Goal: Book appointment/travel/reservation

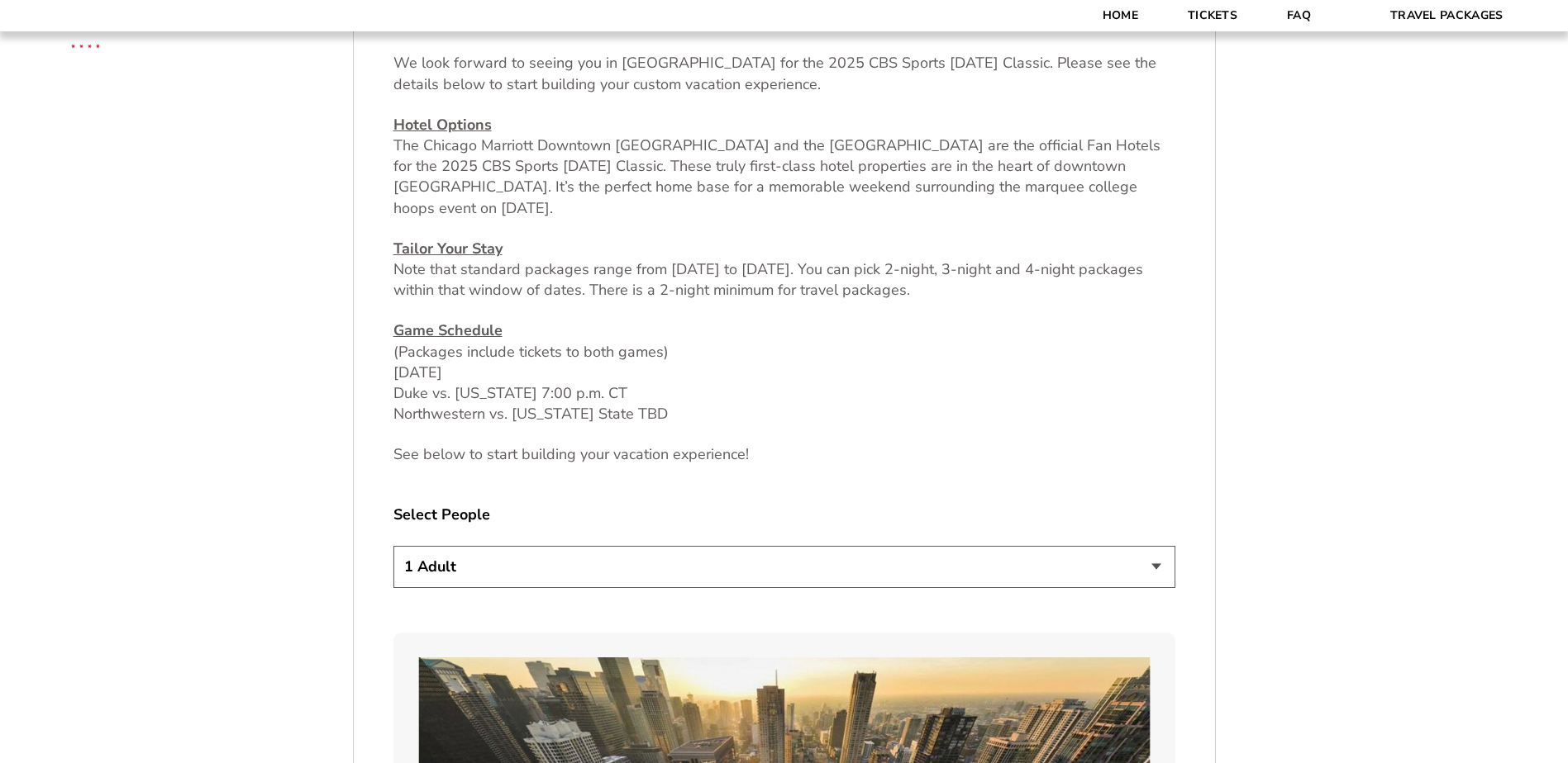
scroll to position [826, 0]
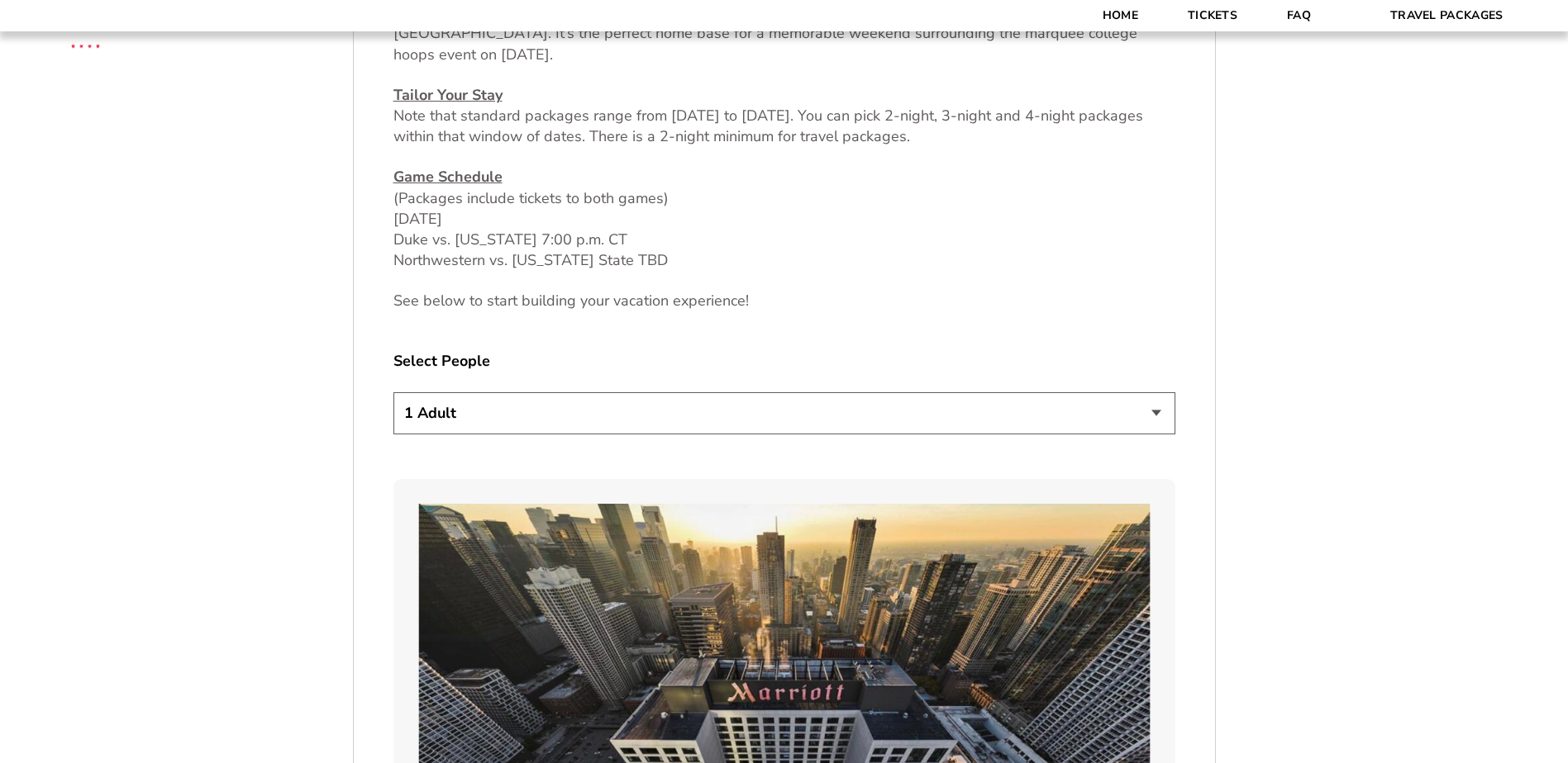
click at [519, 404] on select "1 Adult 2 Adults 3 Adults 4 Adults 2 Adults + 1 Child 2 Adults + 2 Children 2 A…" at bounding box center [784, 413] width 782 height 42
select select "2 Adults"
click at [394, 393] on select "1 Adult 2 Adults 3 Adults 4 Adults 2 Adults + 1 Child 2 Adults + 2 Children 2 A…" at bounding box center [784, 413] width 782 height 42
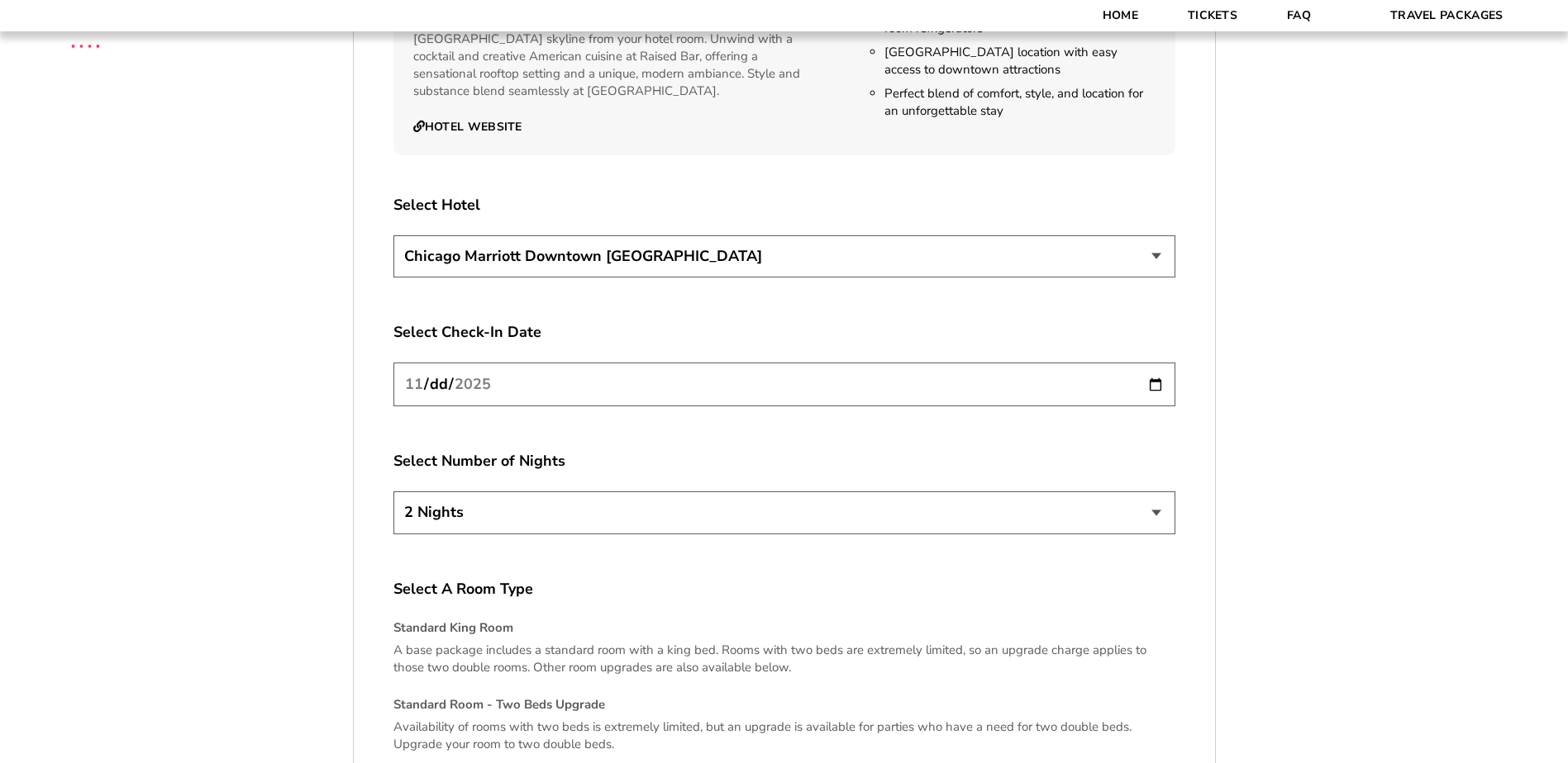
scroll to position [2809, 0]
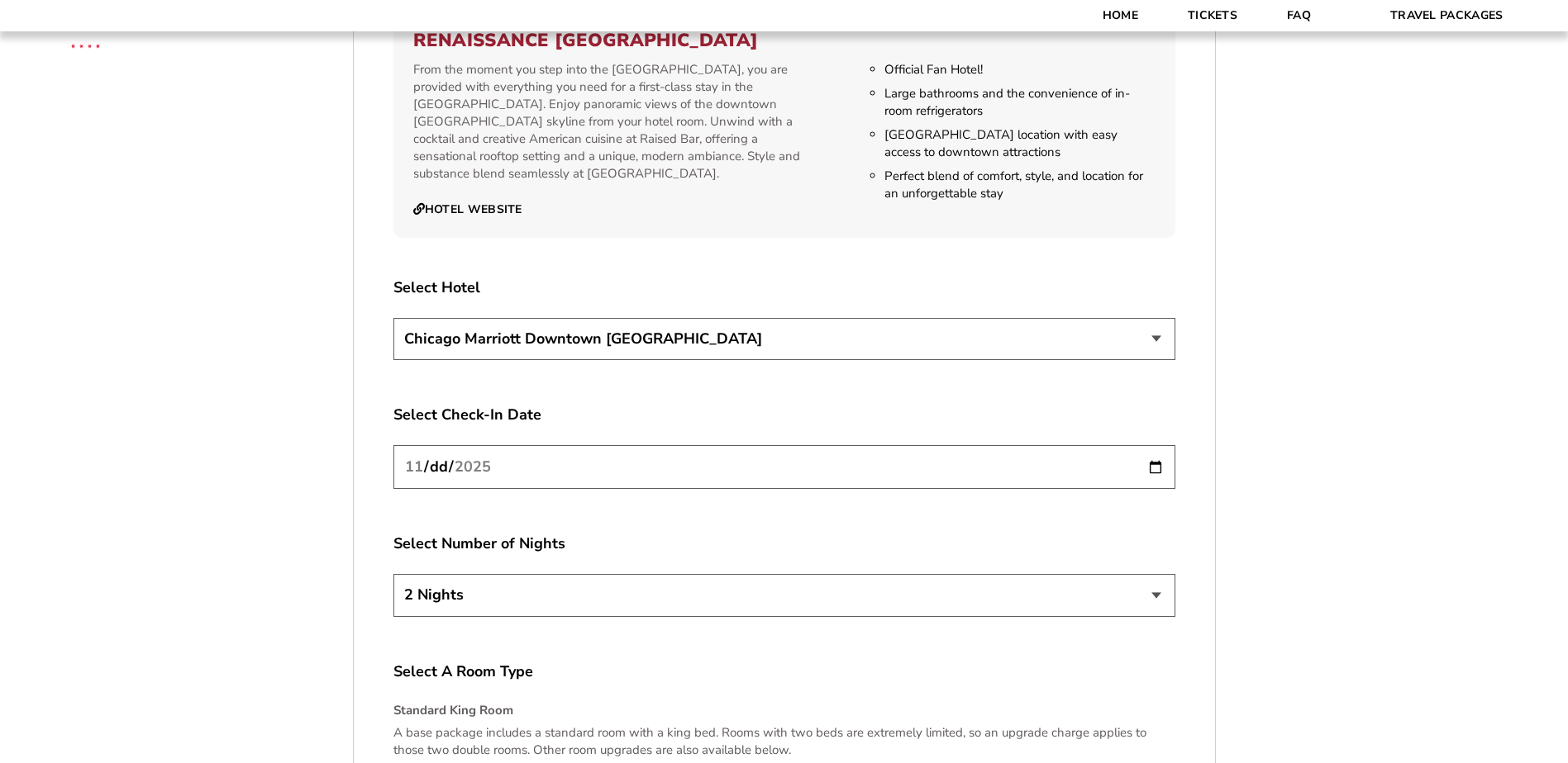
click at [572, 320] on select "[GEOGRAPHIC_DATA] [GEOGRAPHIC_DATA]" at bounding box center [784, 339] width 782 height 42
select select "21326"
click at [394, 318] on select "[GEOGRAPHIC_DATA] [GEOGRAPHIC_DATA]" at bounding box center [784, 339] width 782 height 42
click at [1145, 452] on input "[DATE]" at bounding box center [784, 467] width 782 height 44
click at [1158, 446] on input "[DATE]" at bounding box center [784, 467] width 782 height 44
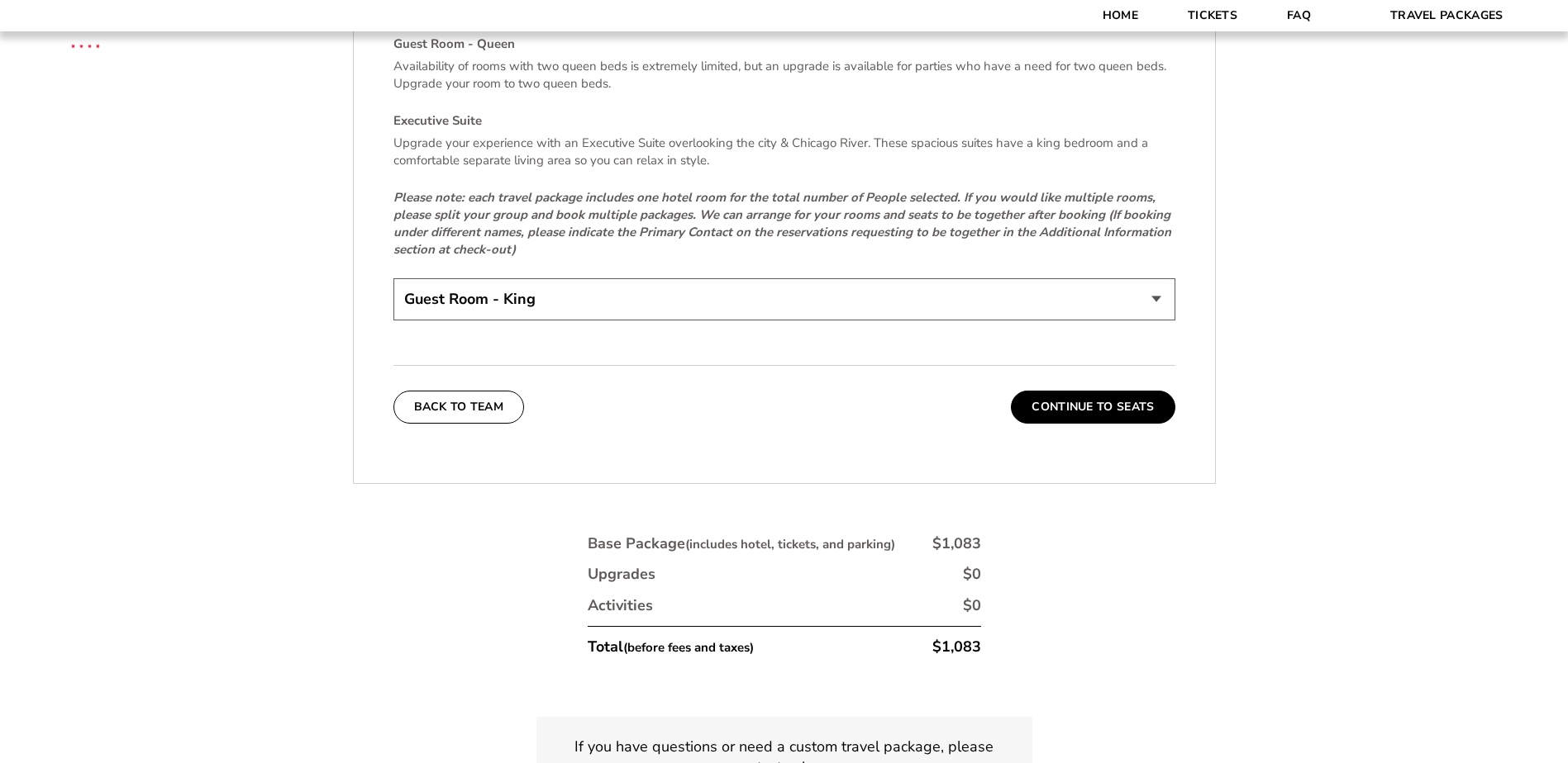
scroll to position [3471, 0]
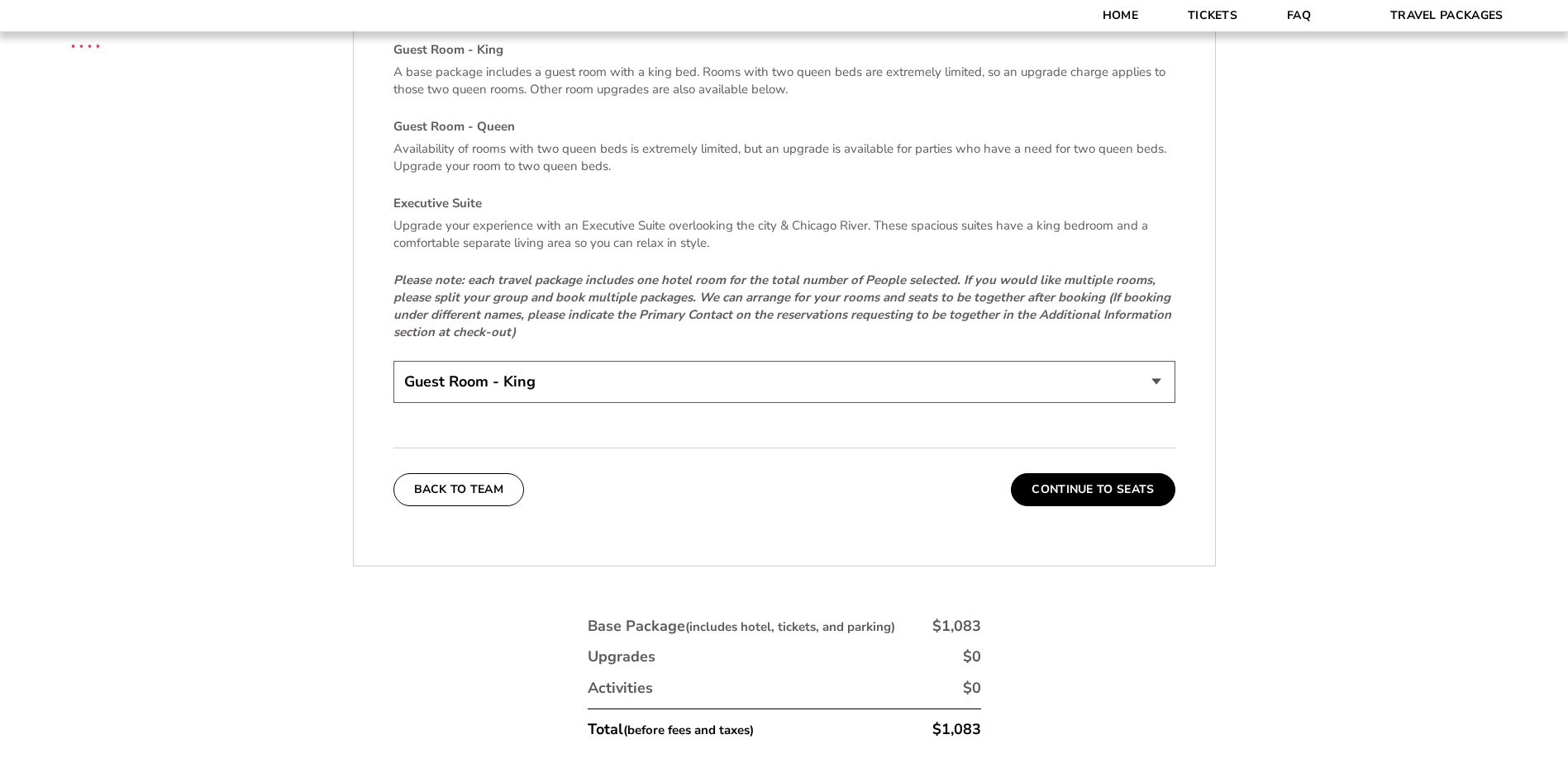
click at [550, 372] on select "Guest Room - King Guest Room - Queen (+$95 per night) Executive Suite (+$315 pe…" at bounding box center [784, 382] width 782 height 42
click at [394, 361] on select "Guest Room - King Guest Room - Queen (+$95 per night) Executive Suite (+$315 pe…" at bounding box center [784, 382] width 782 height 42
drag, startPoint x: 1093, startPoint y: 465, endPoint x: 1073, endPoint y: 460, distance: 20.6
click at [1088, 473] on button "Continue To Seats" at bounding box center [1093, 490] width 163 height 33
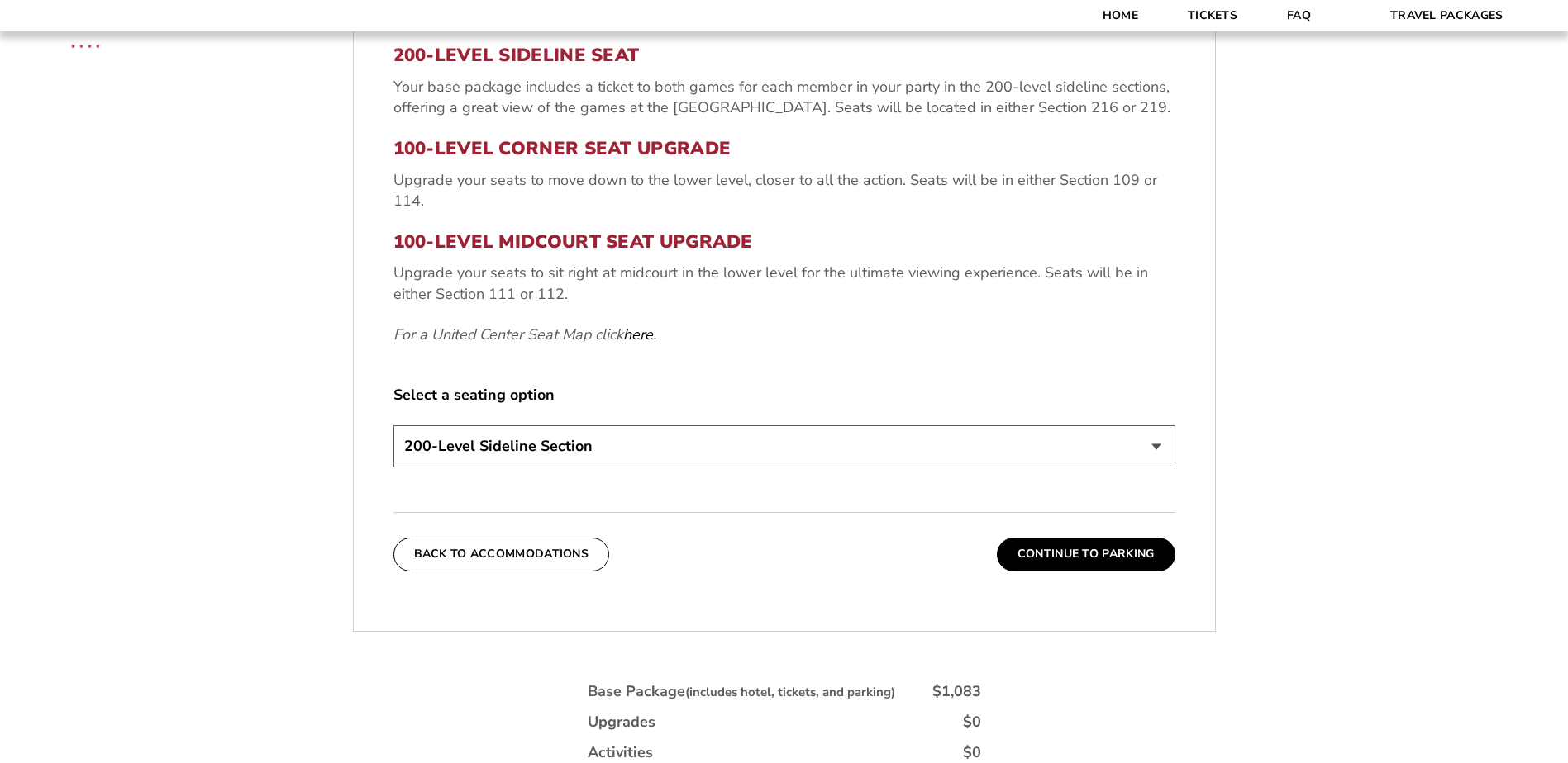
scroll to position [692, 0]
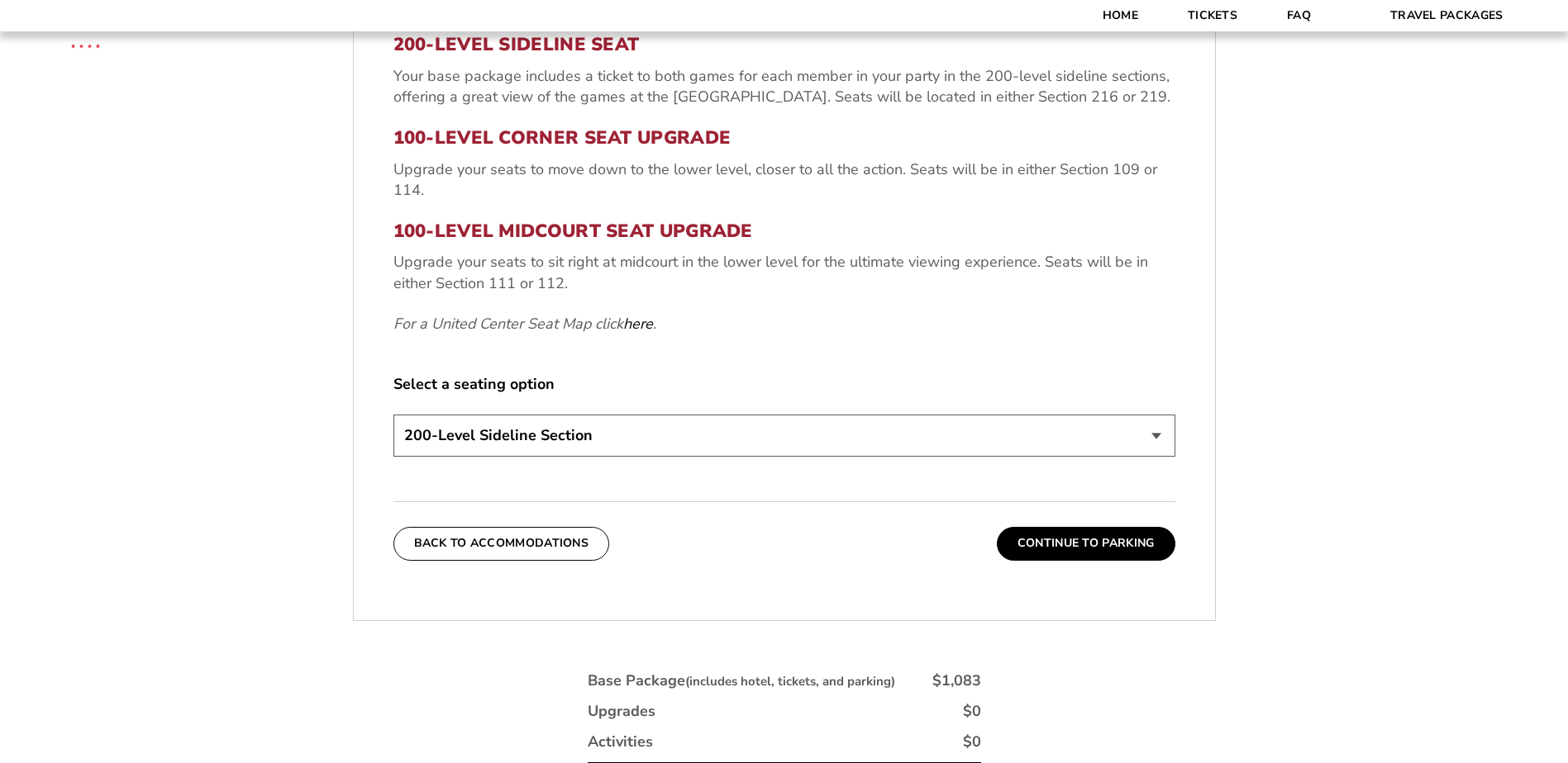
click at [617, 451] on select "200-Level Sideline Section 100-Level Corner Seat Upgrade (+$80 per person) 100-…" at bounding box center [784, 435] width 782 height 42
select select "100-Level Midcourt Seat Upgrade"
click at [394, 415] on select "200-Level Sideline Section 100-Level Corner Seat Upgrade (+$80 per person) 100-…" at bounding box center [784, 435] width 782 height 42
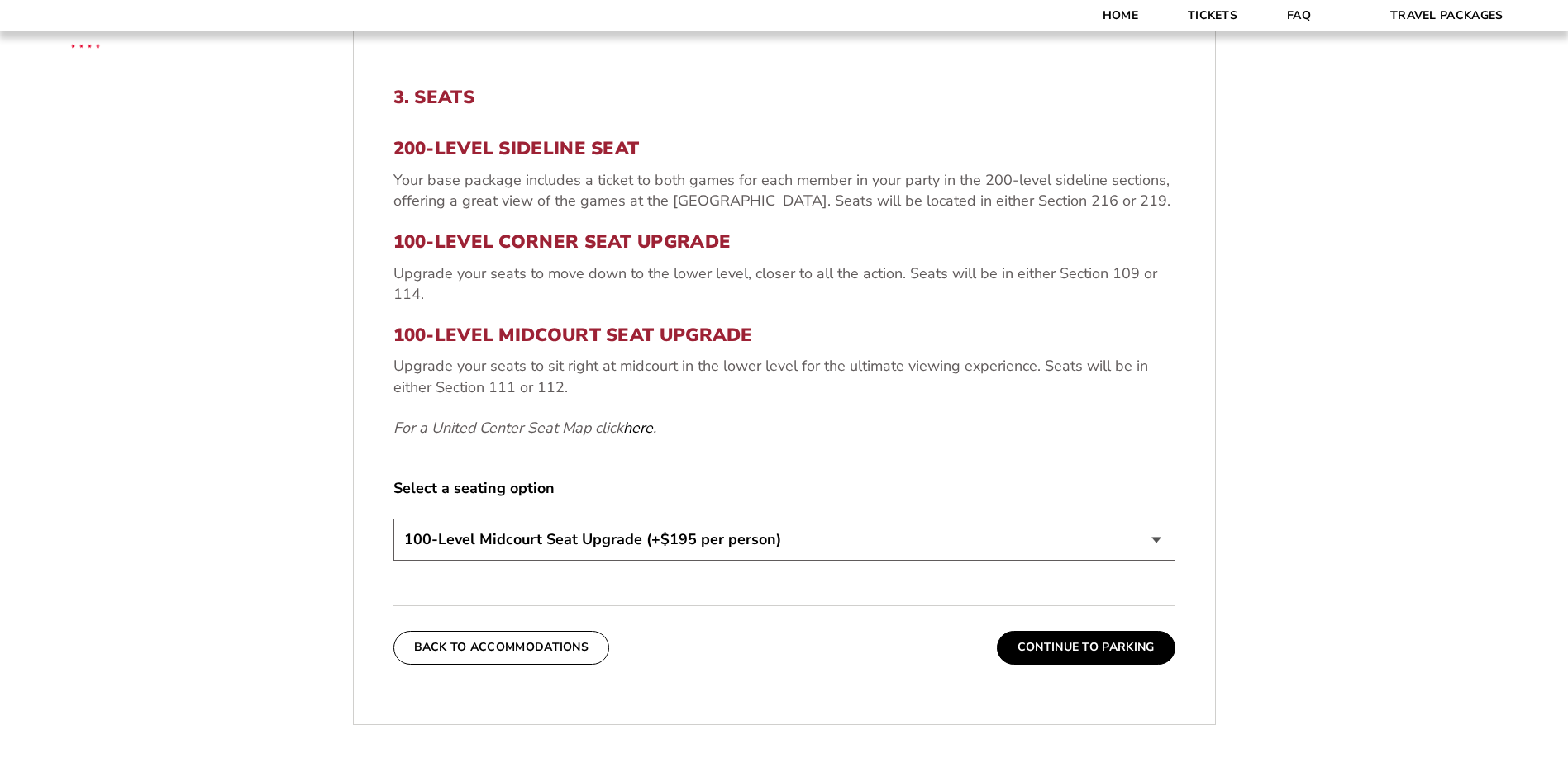
scroll to position [526, 0]
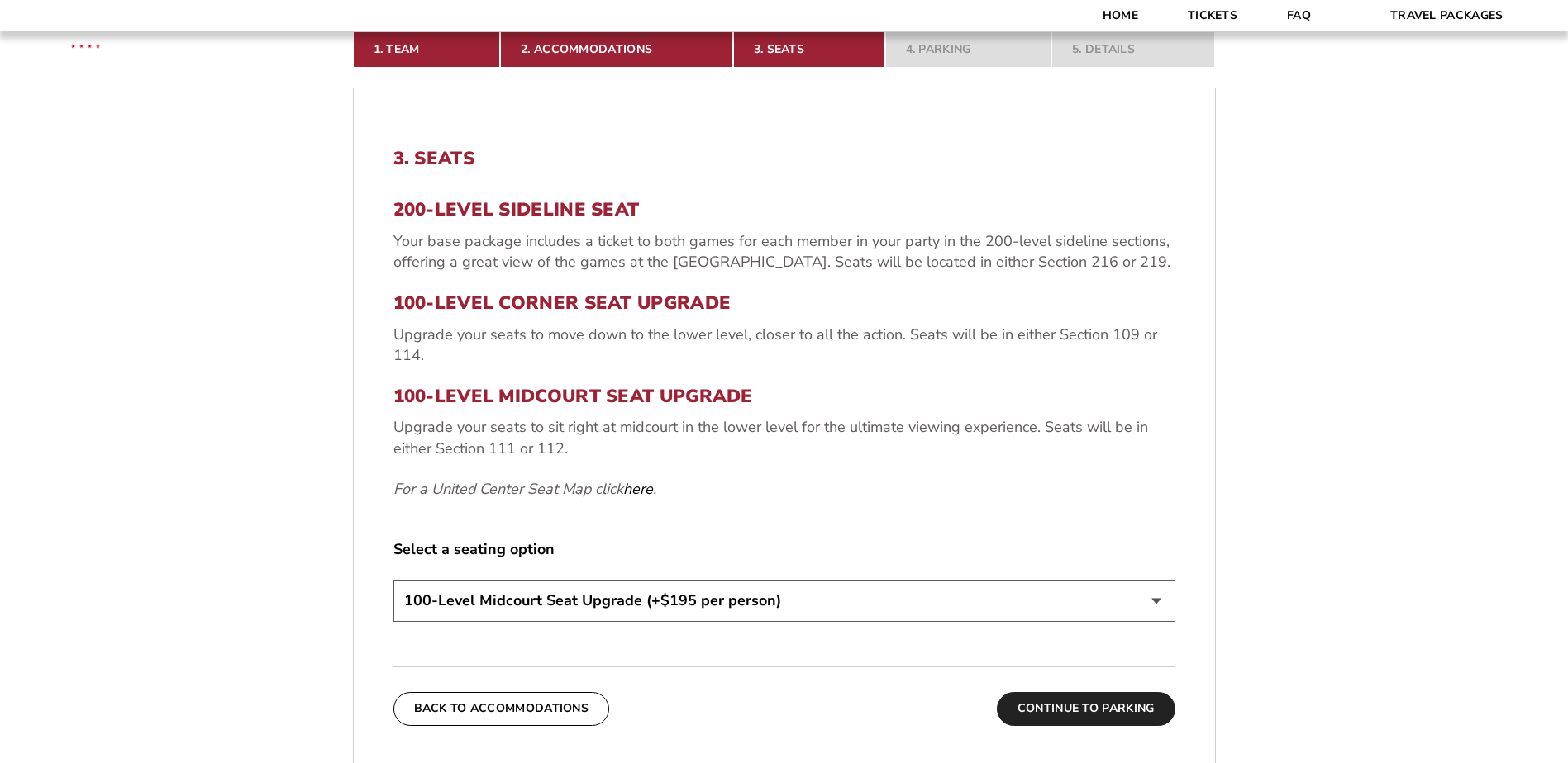
click at [1087, 702] on button "Continue To Parking" at bounding box center [1086, 709] width 178 height 33
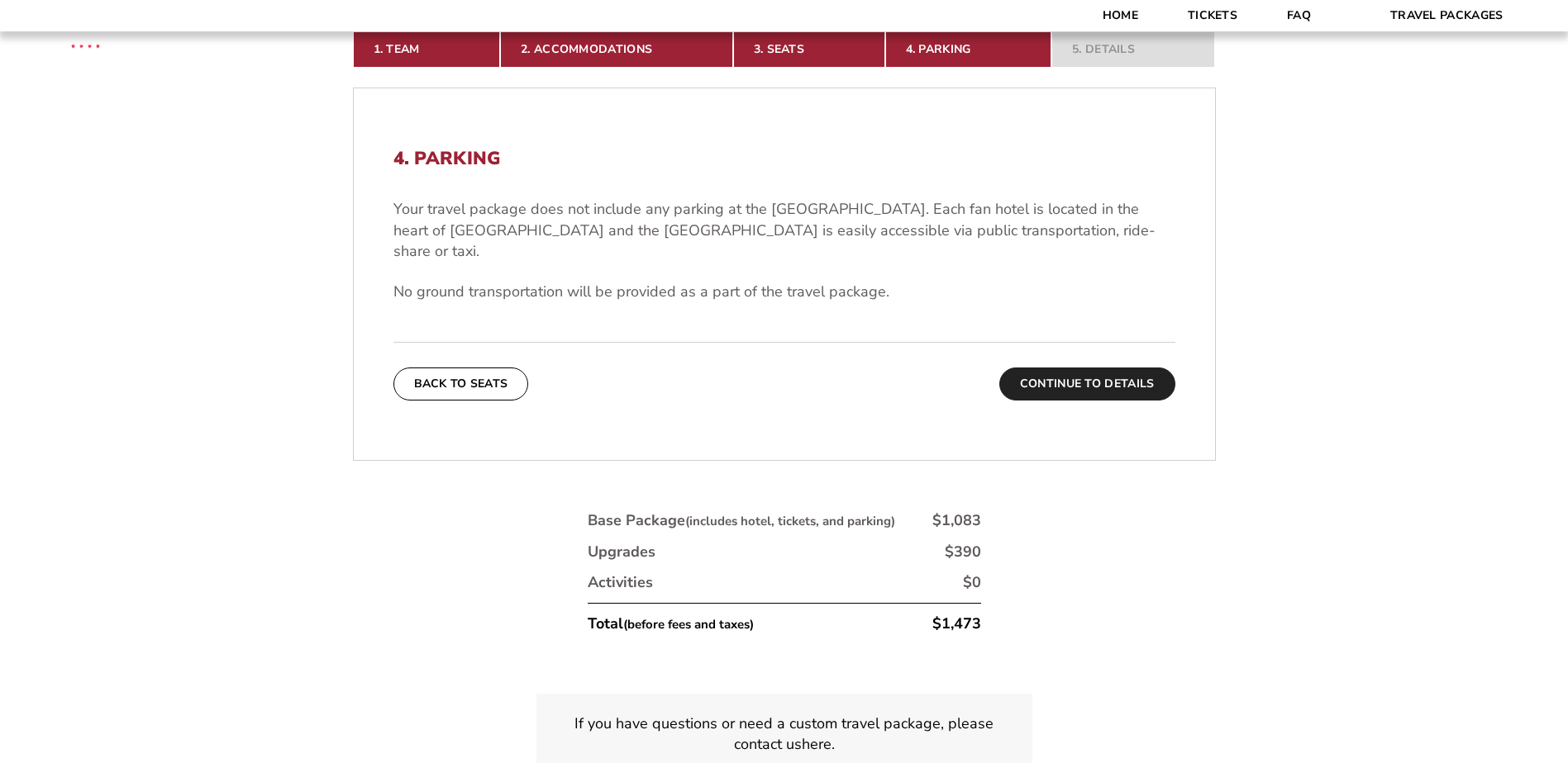
click at [1044, 368] on button "Continue To Details" at bounding box center [1087, 384] width 176 height 33
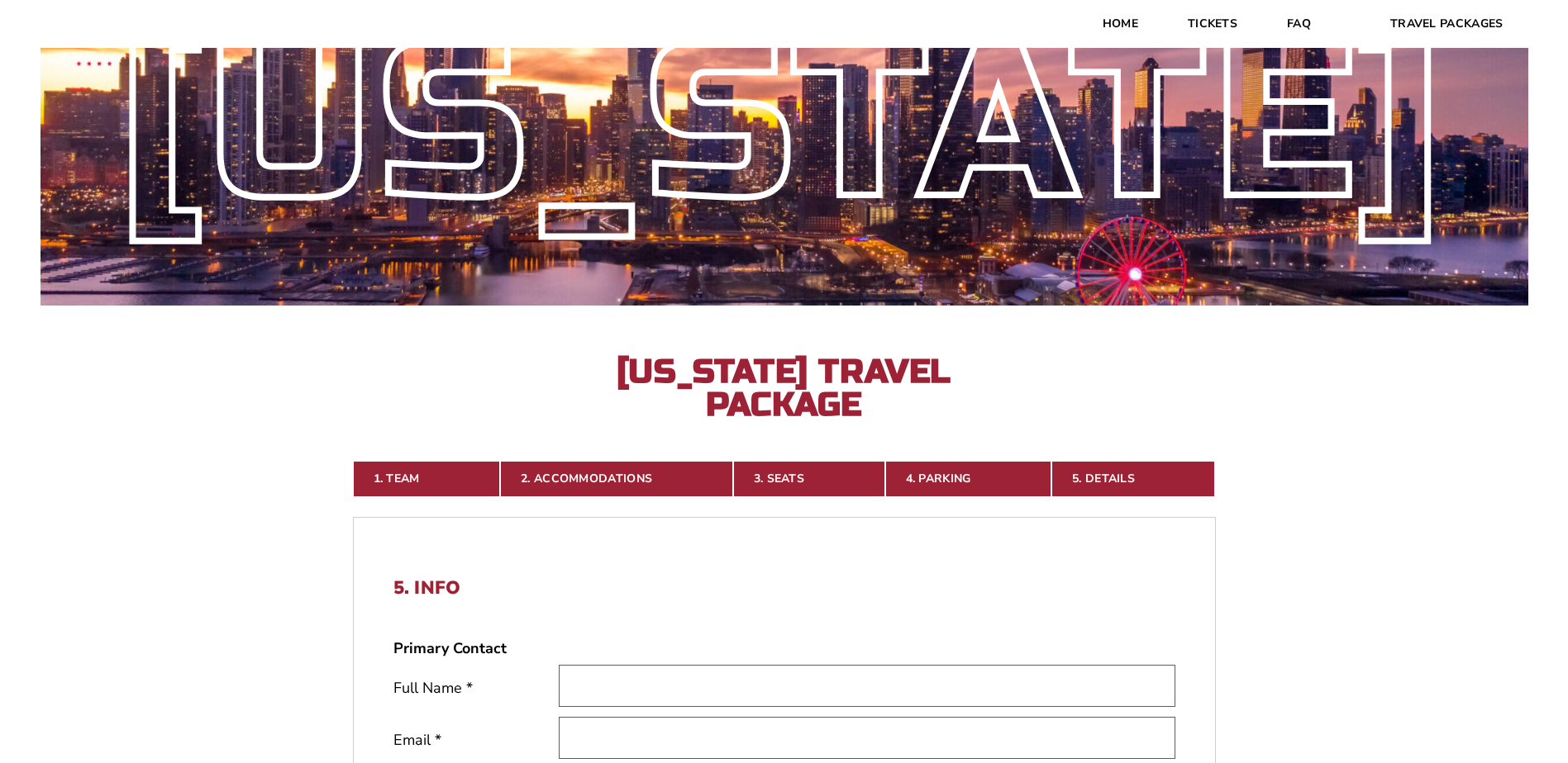
scroll to position [0, 0]
